Goal: Navigation & Orientation: Find specific page/section

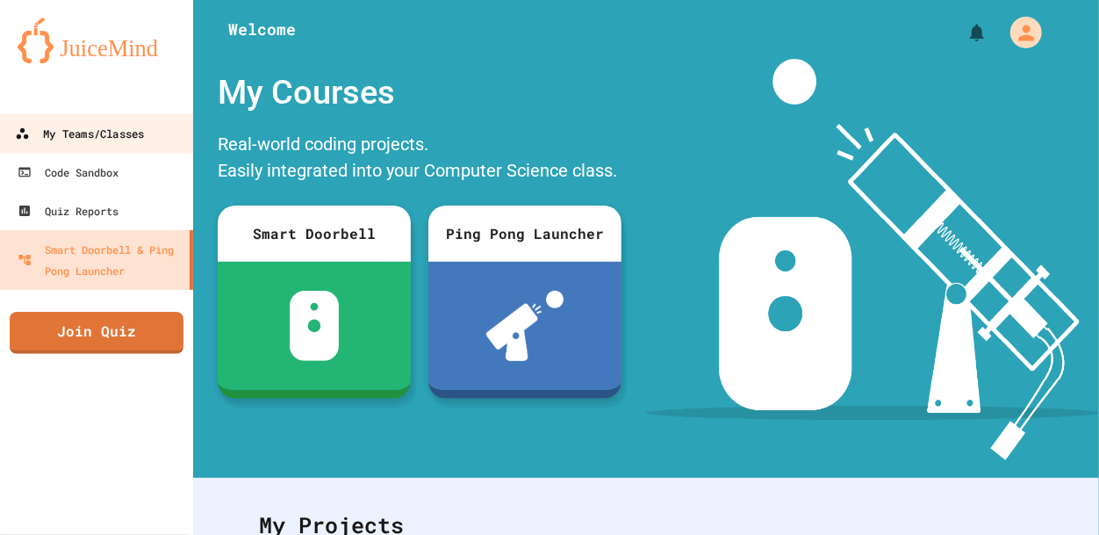
click at [97, 142] on div "My Teams/Classes" at bounding box center [79, 134] width 129 height 22
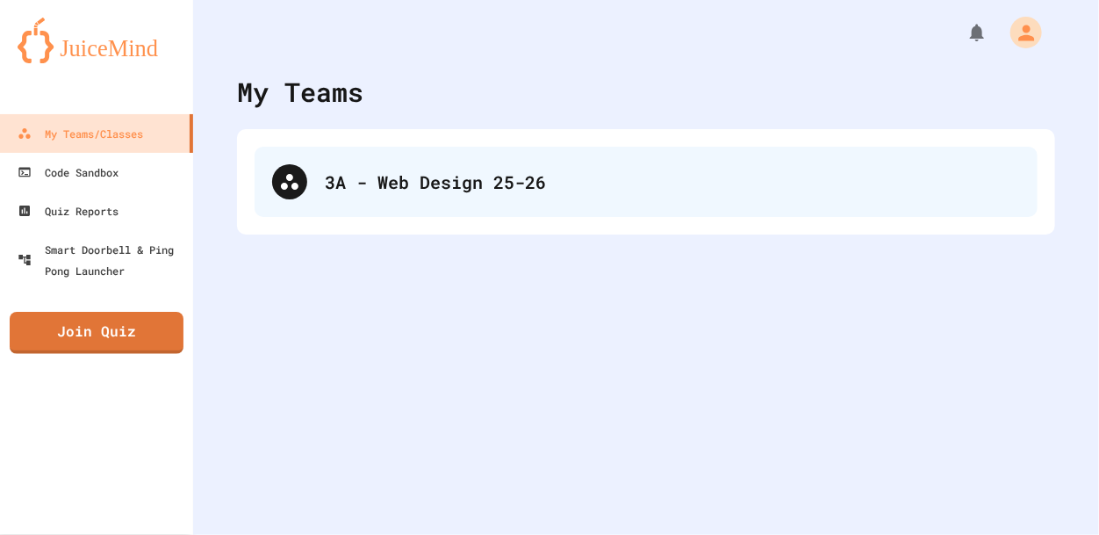
click at [523, 160] on div "3A - Web Design 25-26" at bounding box center [646, 182] width 783 height 70
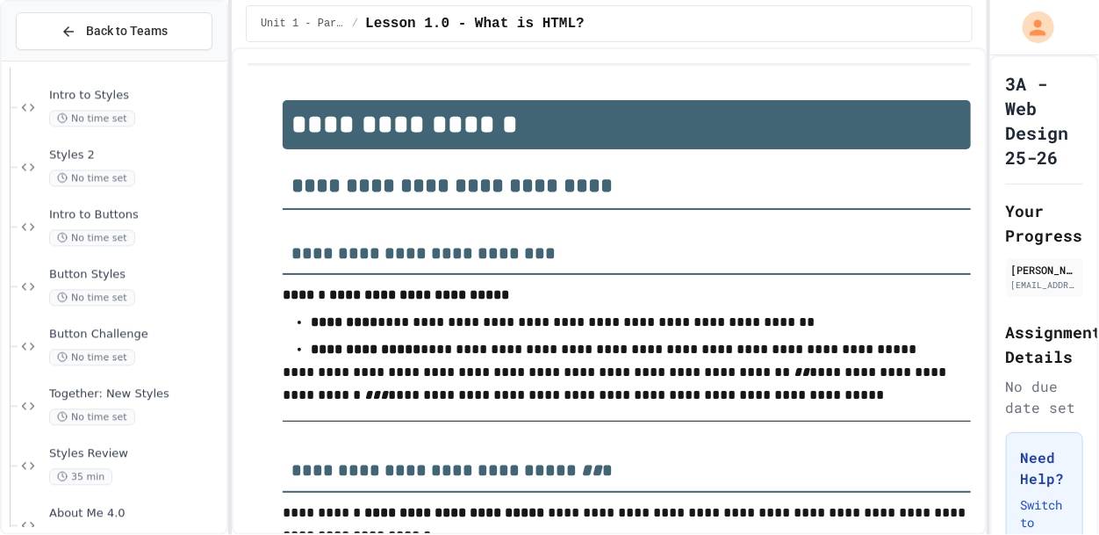
scroll to position [1831, 0]
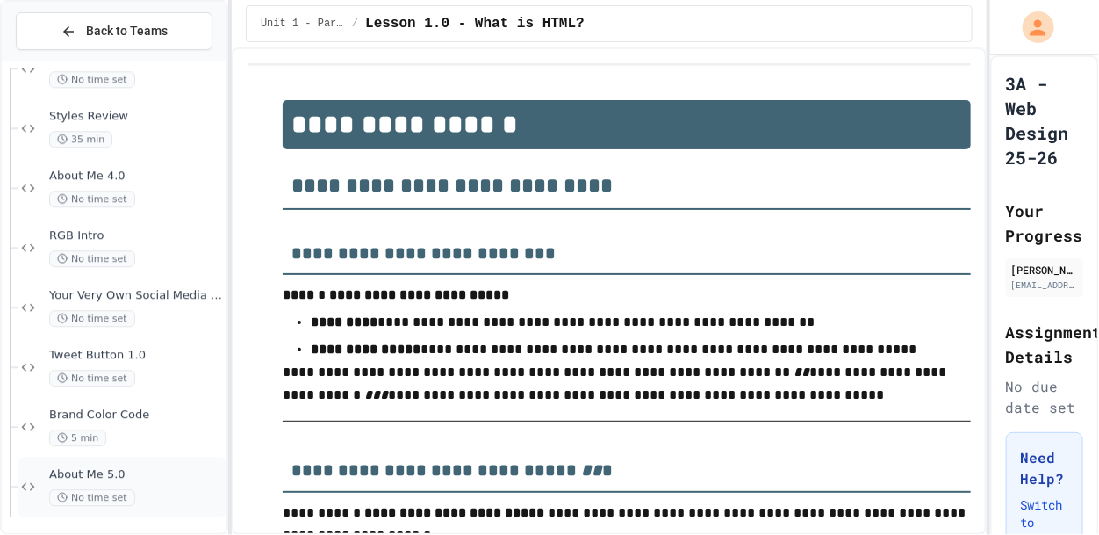
click at [107, 464] on div "About Me 5.0 No time set" at bounding box center [122, 486] width 209 height 60
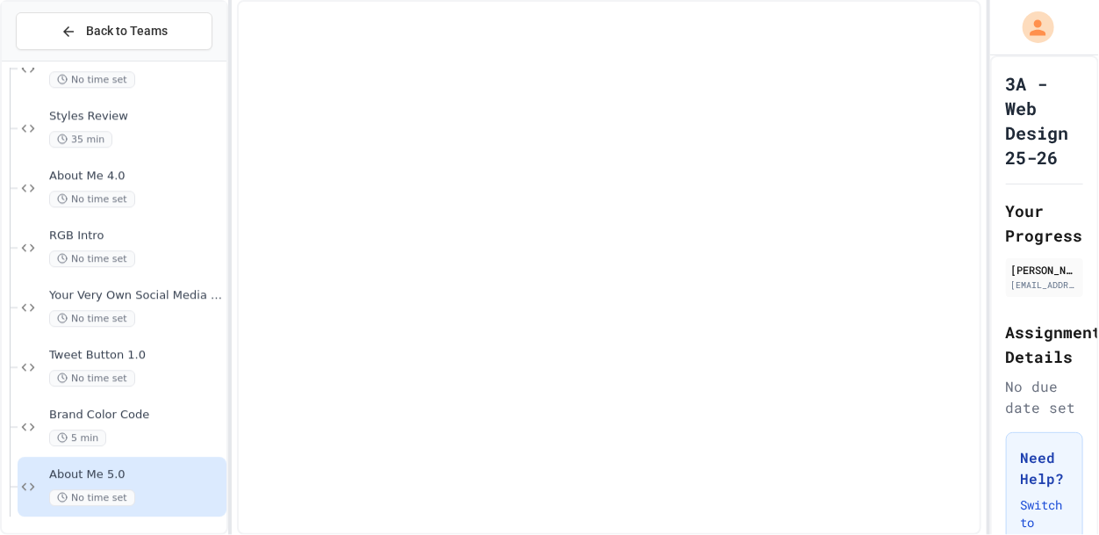
scroll to position [1810, 0]
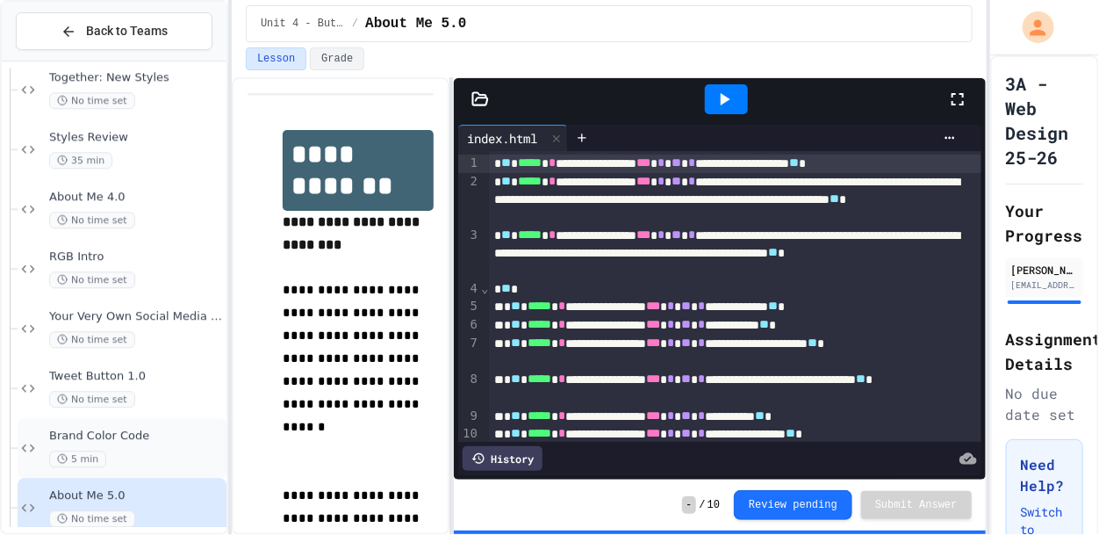
click at [93, 447] on div "Brand Color Code 5 min" at bounding box center [136, 447] width 174 height 39
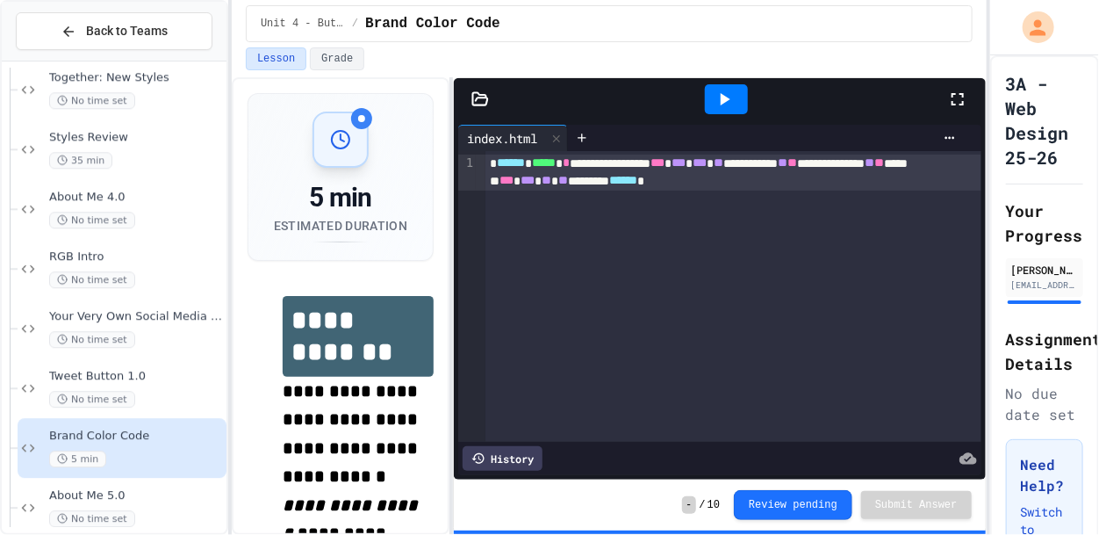
click at [729, 92] on icon at bounding box center [724, 99] width 21 height 21
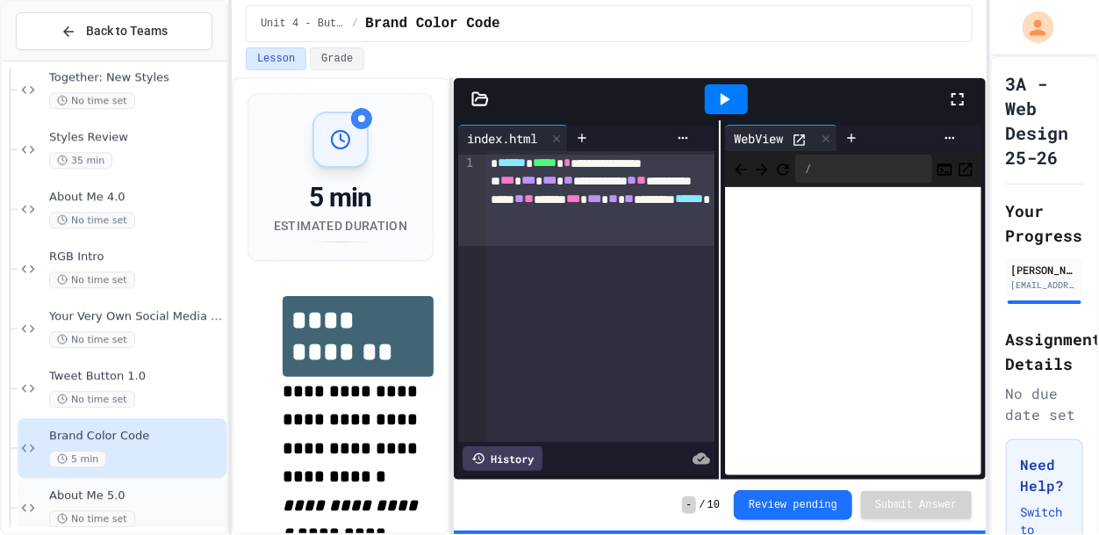
click at [82, 510] on span "No time set" at bounding box center [92, 518] width 86 height 17
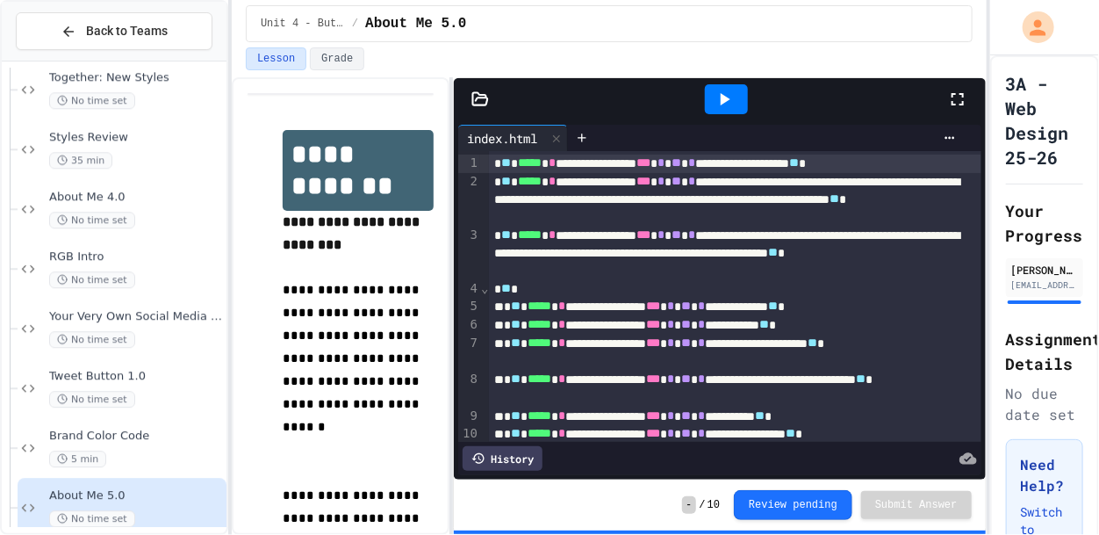
click at [722, 126] on div at bounding box center [765, 138] width 395 height 26
click at [715, 100] on icon at bounding box center [724, 99] width 21 height 21
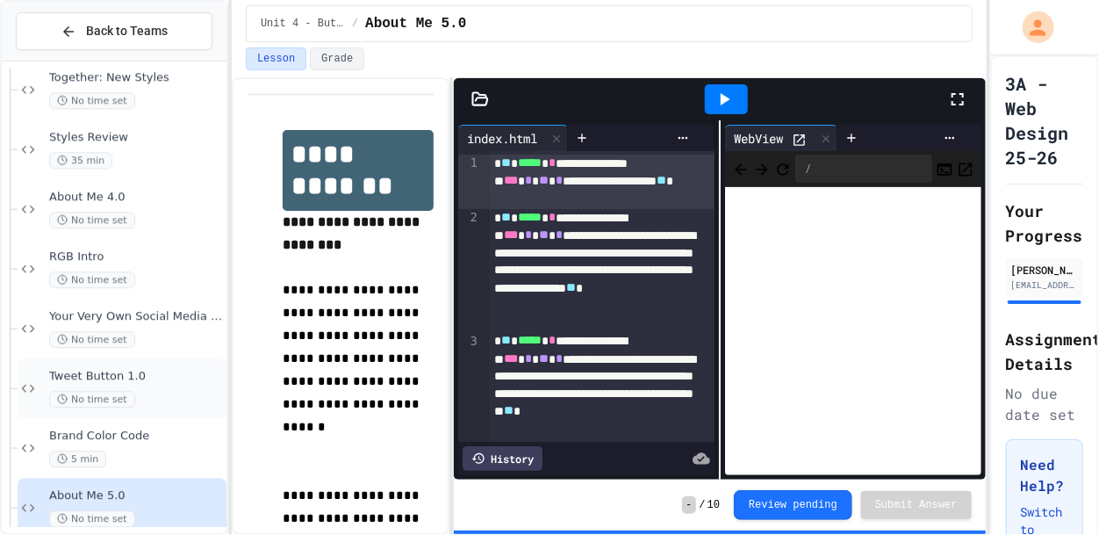
click at [86, 374] on span "Tweet Button 1.0" at bounding box center [136, 376] width 174 height 15
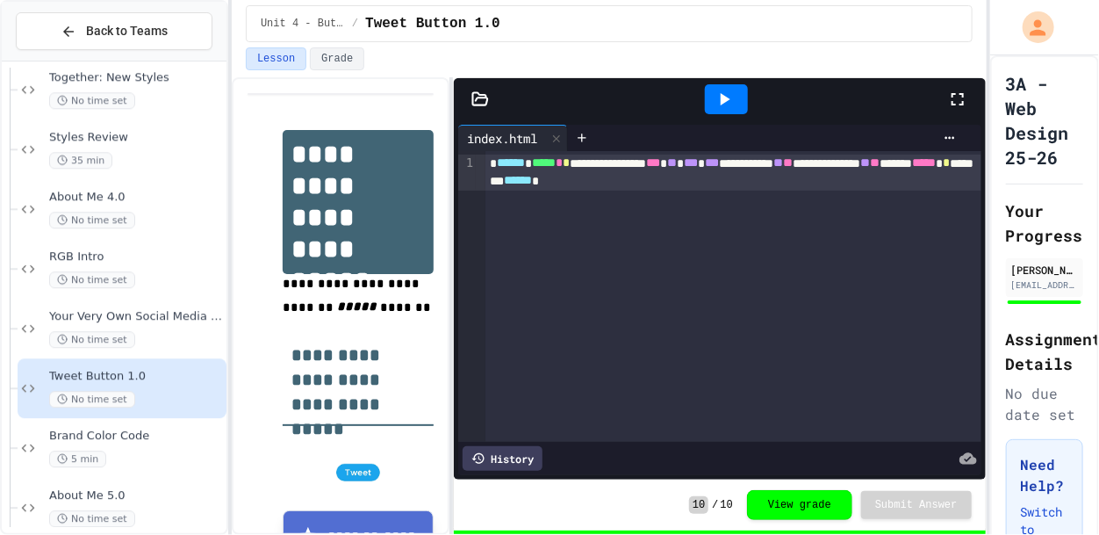
click at [717, 106] on icon at bounding box center [724, 99] width 21 height 21
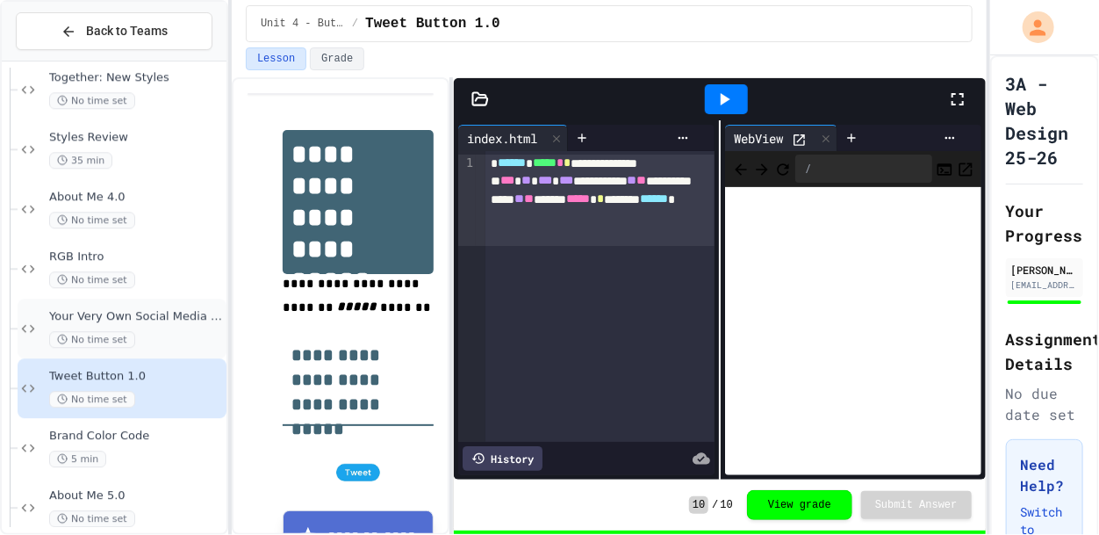
click at [121, 334] on span "No time set" at bounding box center [92, 339] width 86 height 17
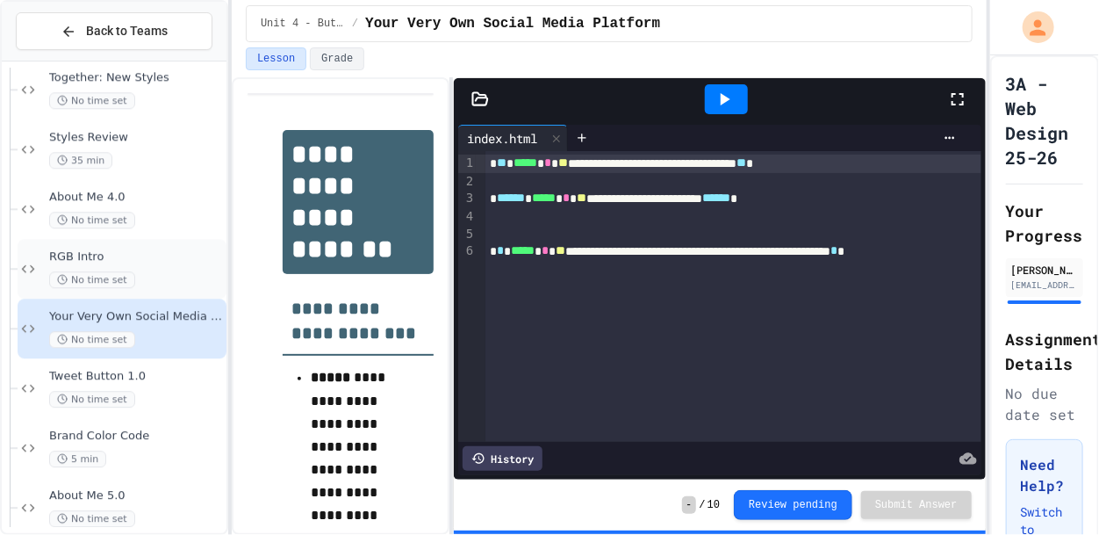
click at [119, 274] on span "No time set" at bounding box center [92, 279] width 86 height 17
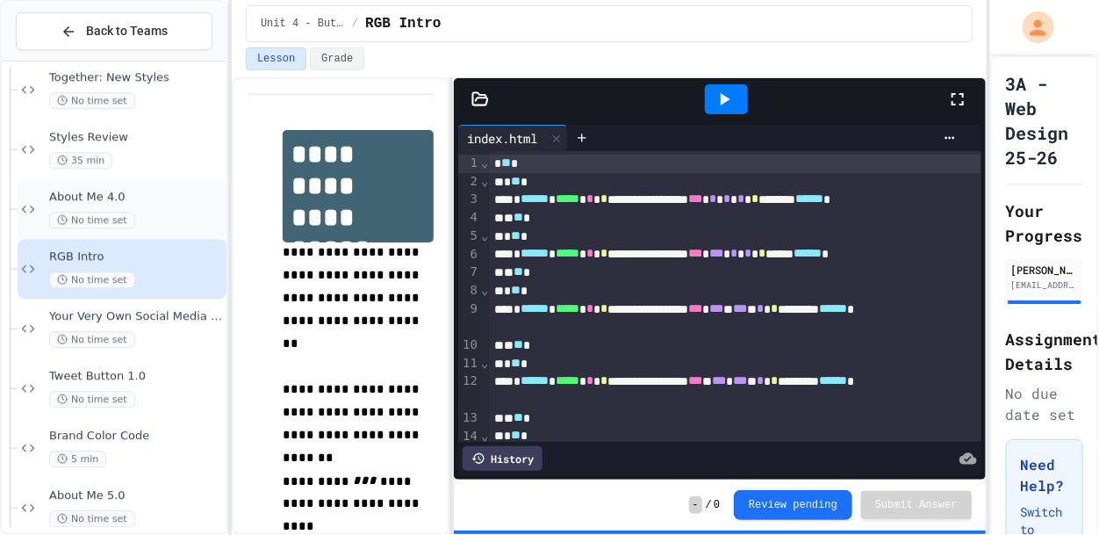
click at [125, 200] on span "About Me 4.0" at bounding box center [136, 197] width 174 height 15
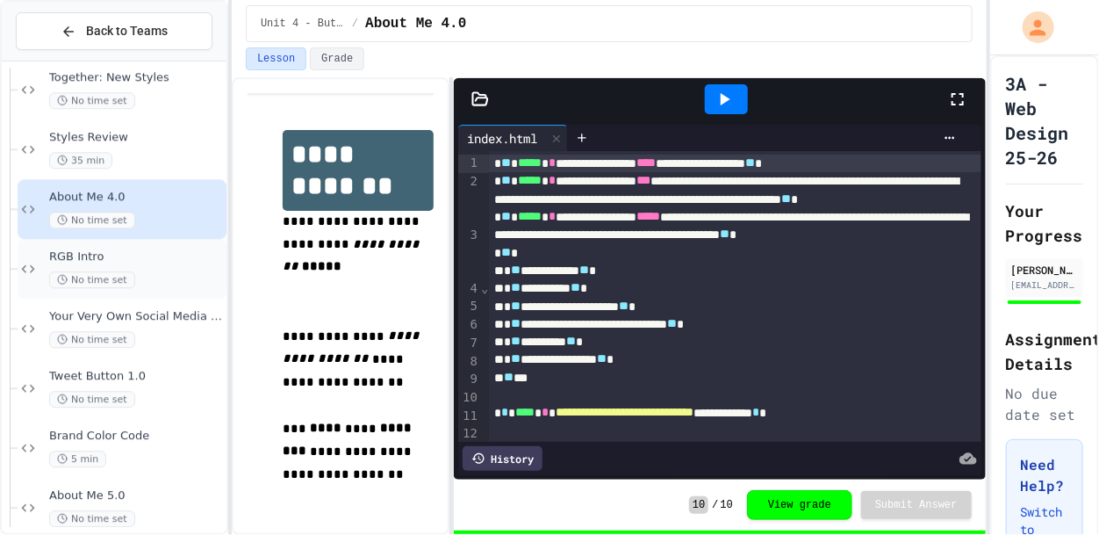
click at [117, 245] on div "RGB Intro No time set" at bounding box center [122, 269] width 209 height 60
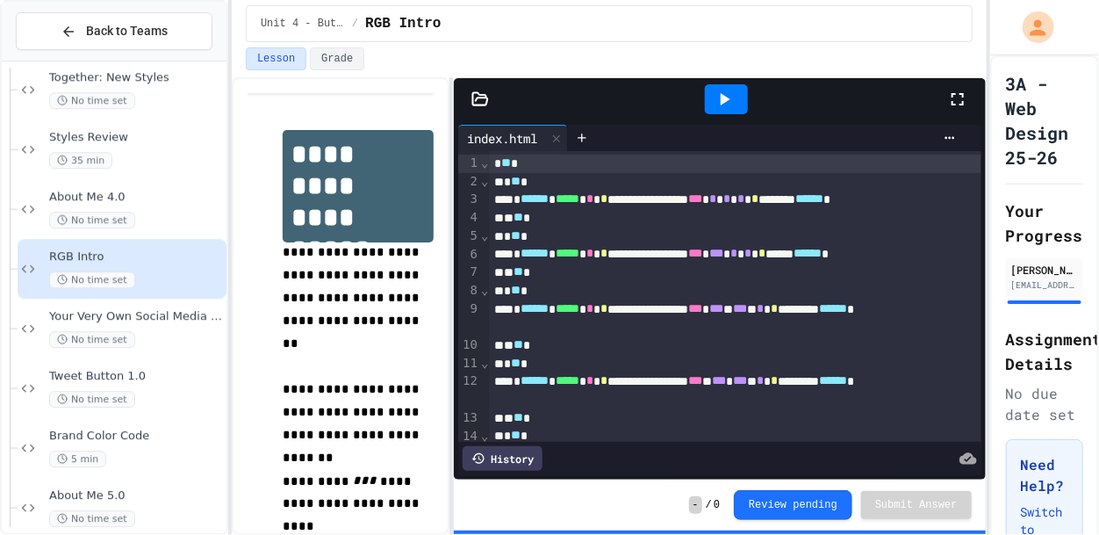
click at [719, 99] on icon at bounding box center [724, 99] width 21 height 21
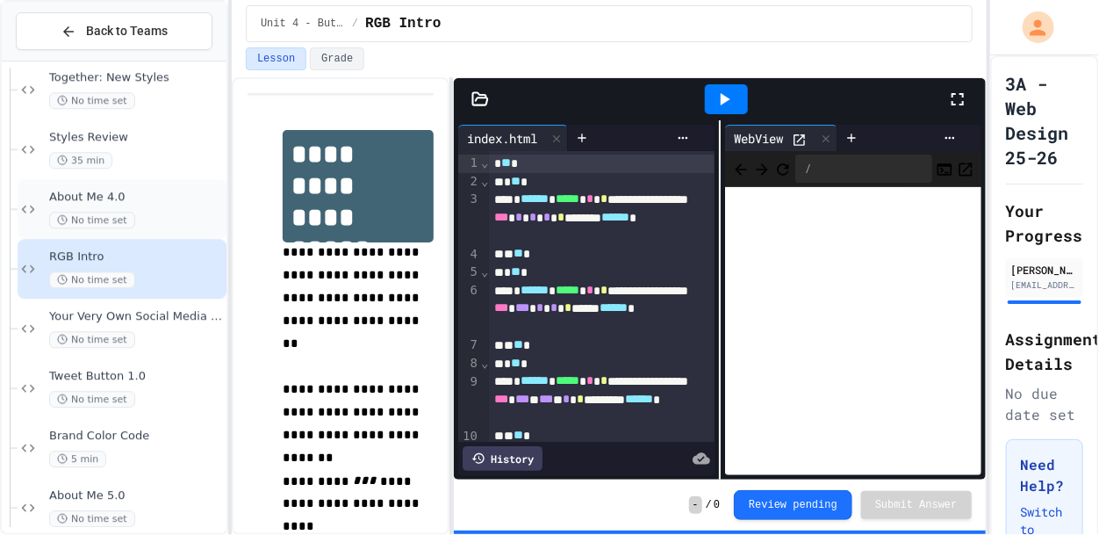
click at [120, 222] on span "No time set" at bounding box center [92, 220] width 86 height 17
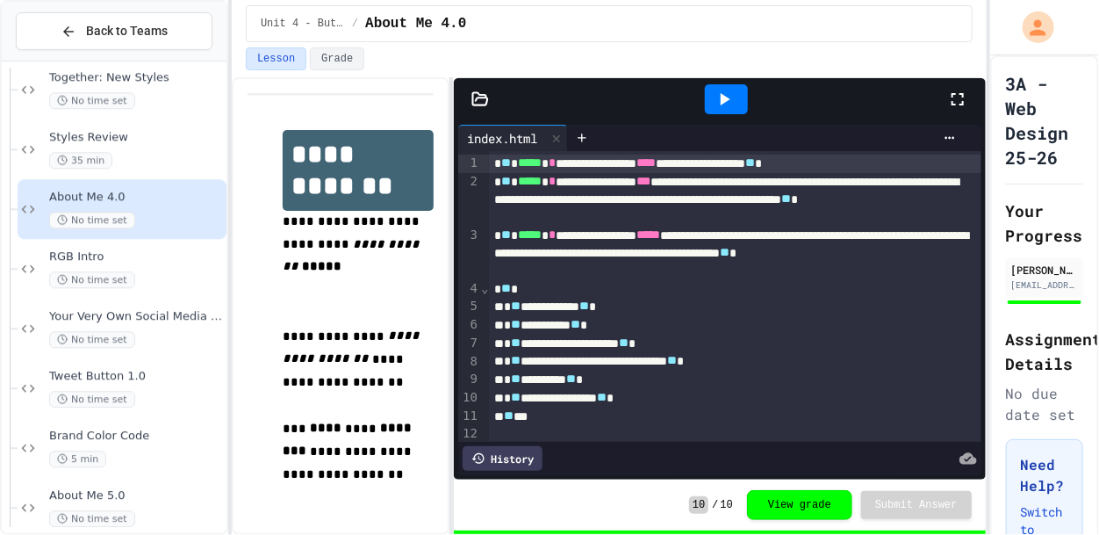
click at [739, 98] on div at bounding box center [726, 99] width 43 height 30
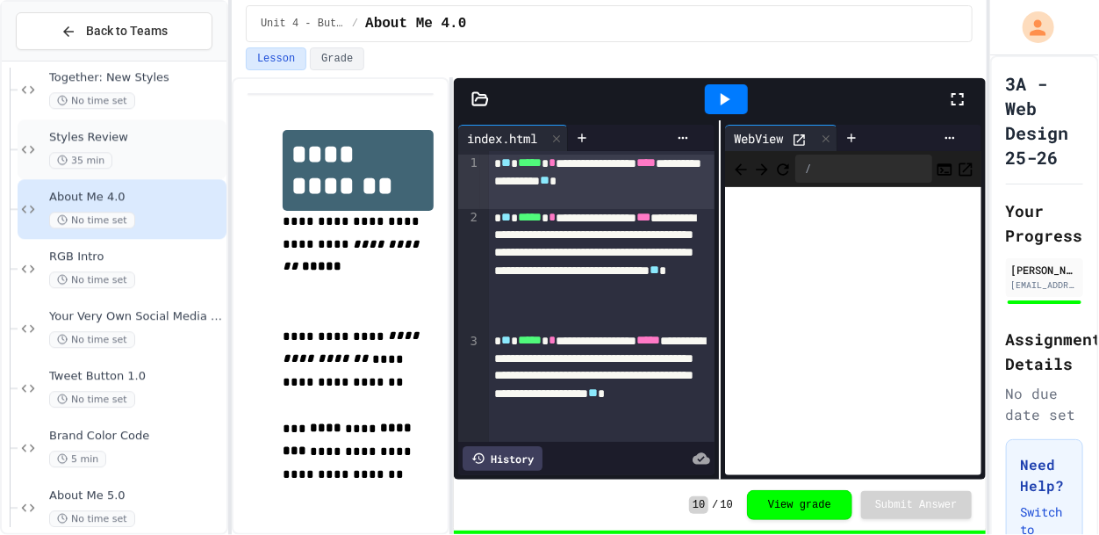
click at [183, 156] on div "35 min" at bounding box center [136, 160] width 174 height 17
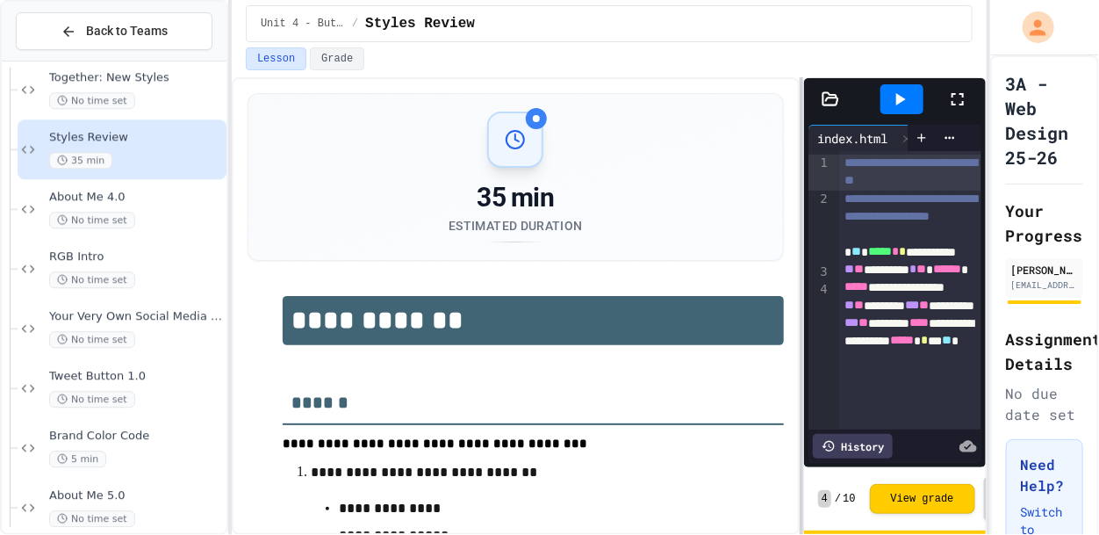
click at [801, 348] on div at bounding box center [802, 305] width 4 height 457
click at [792, 150] on div "**********" at bounding box center [516, 305] width 568 height 457
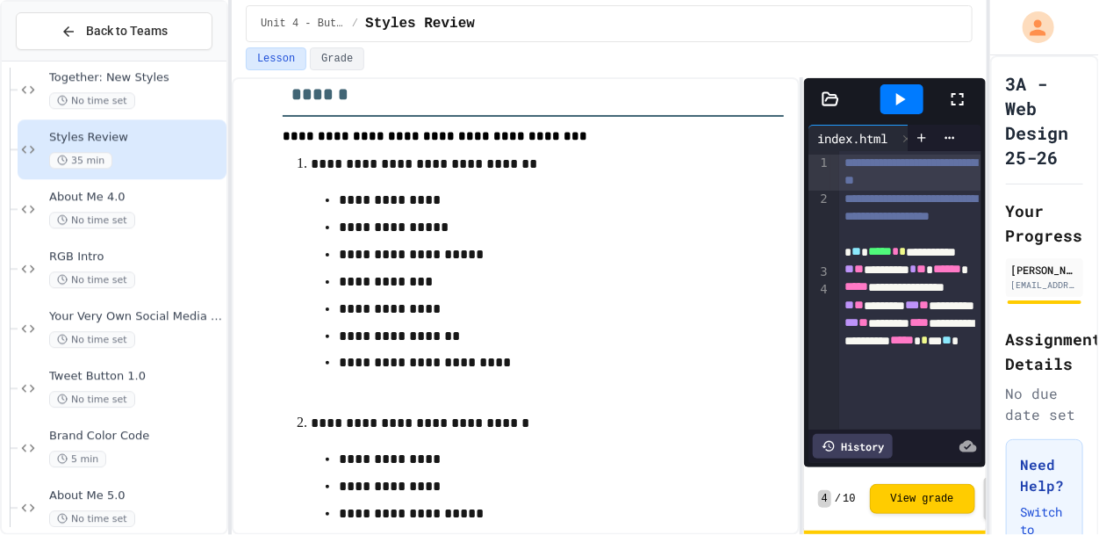
scroll to position [315, 0]
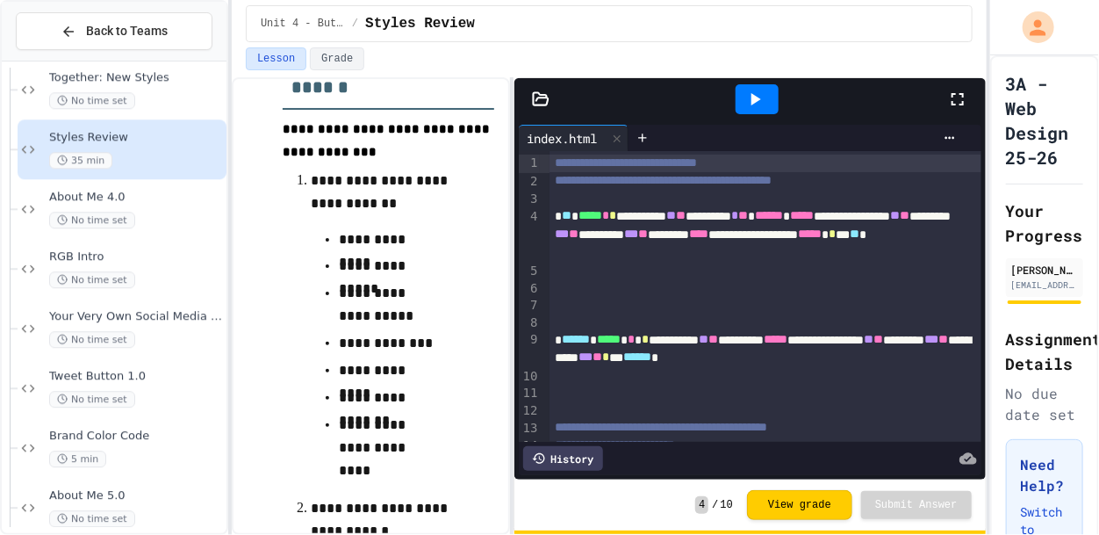
click at [512, 226] on div "**********" at bounding box center [609, 305] width 755 height 457
click at [764, 103] on icon at bounding box center [754, 99] width 21 height 21
click at [1088, 294] on div "**********" at bounding box center [549, 267] width 1099 height 535
